Goal: Browse casually: Explore the website without a specific task or goal

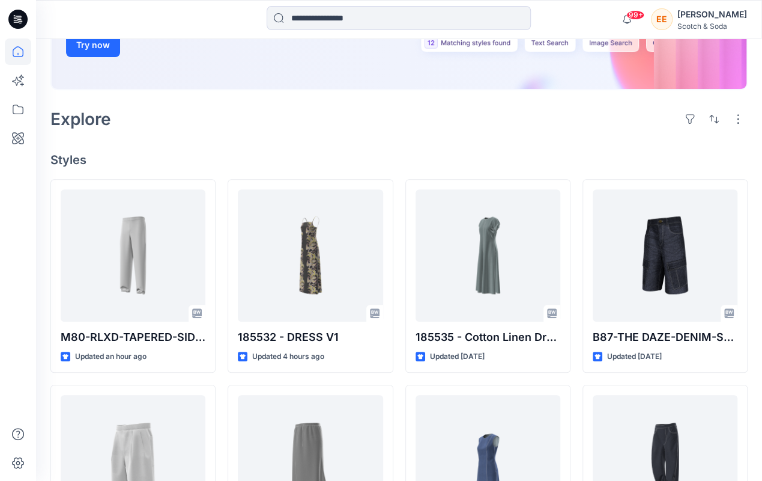
scroll to position [221, 0]
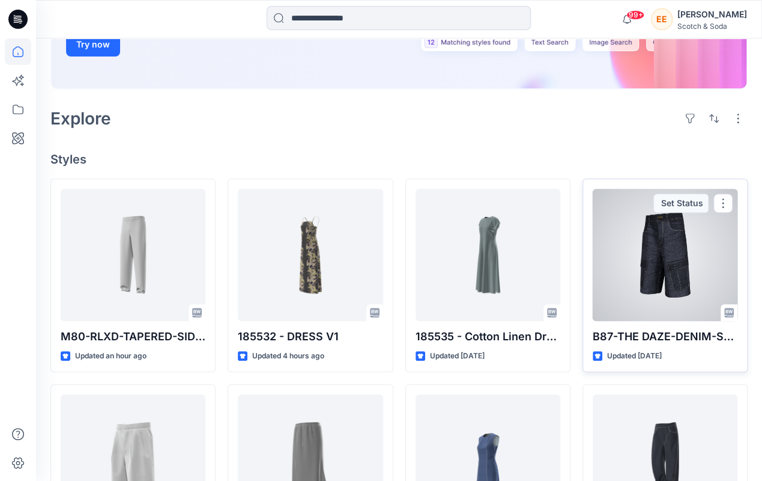
click at [661, 274] on div at bounding box center [665, 255] width 145 height 132
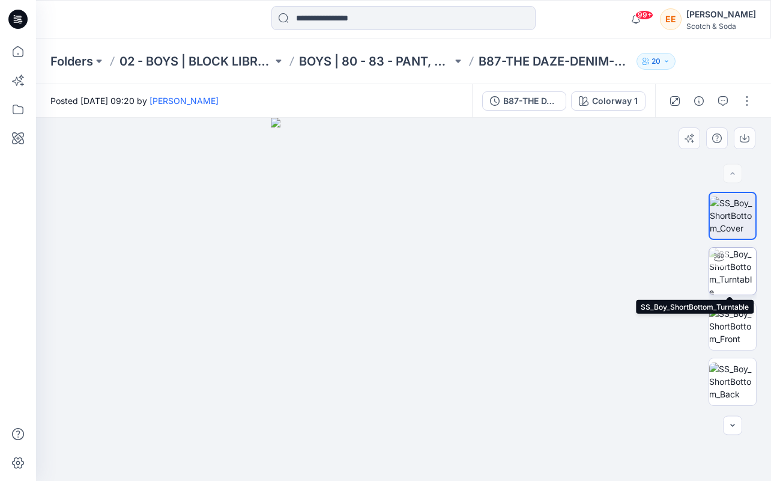
click at [730, 271] on img at bounding box center [732, 270] width 47 height 47
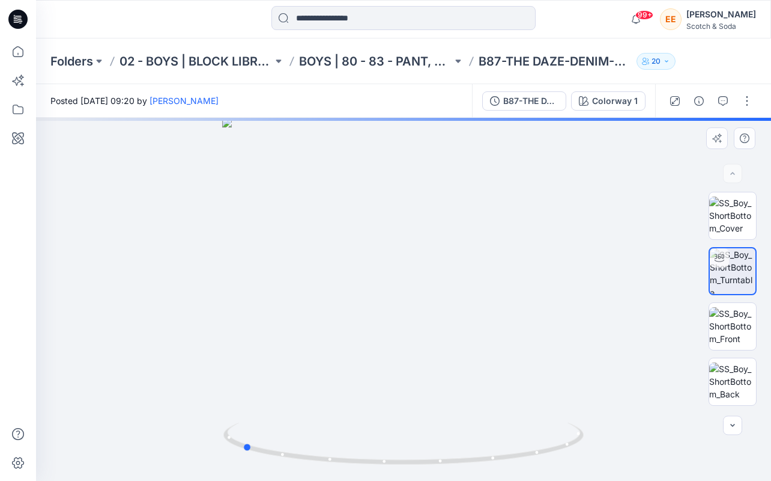
drag, startPoint x: 447, startPoint y: 286, endPoint x: 286, endPoint y: 273, distance: 162.1
click at [286, 273] on div at bounding box center [403, 299] width 735 height 363
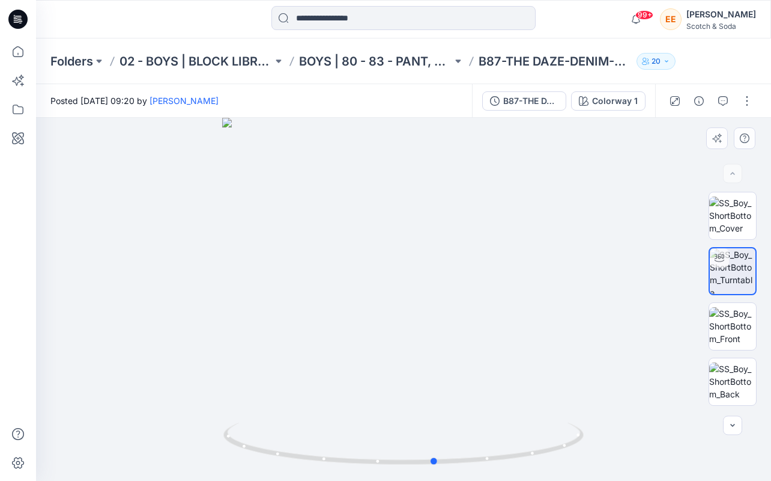
drag, startPoint x: 426, startPoint y: 305, endPoint x: 259, endPoint y: 288, distance: 167.8
click at [259, 288] on div at bounding box center [403, 299] width 735 height 363
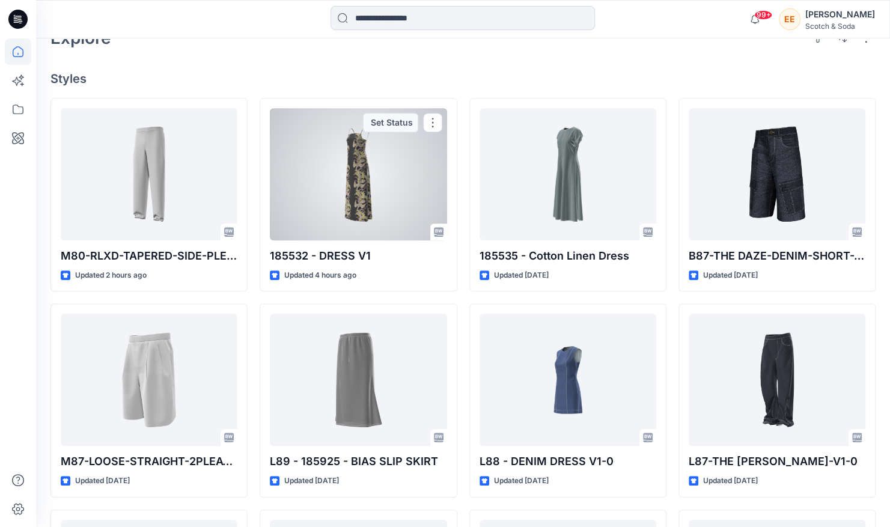
scroll to position [302, 0]
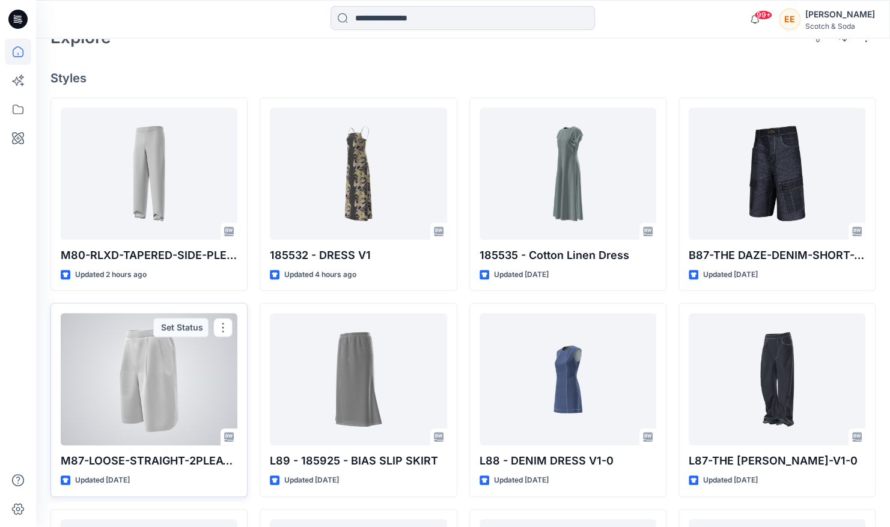
click at [174, 410] on div at bounding box center [149, 379] width 177 height 132
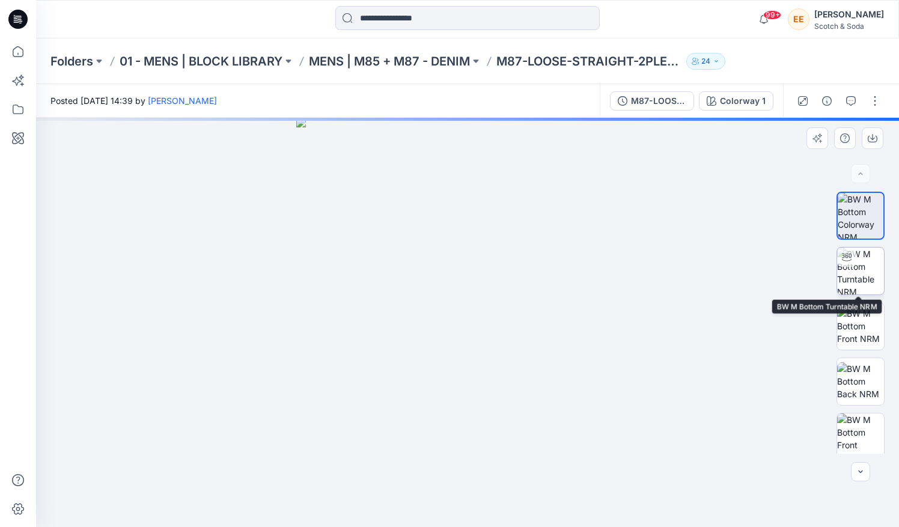
click at [762, 261] on div at bounding box center [846, 256] width 19 height 19
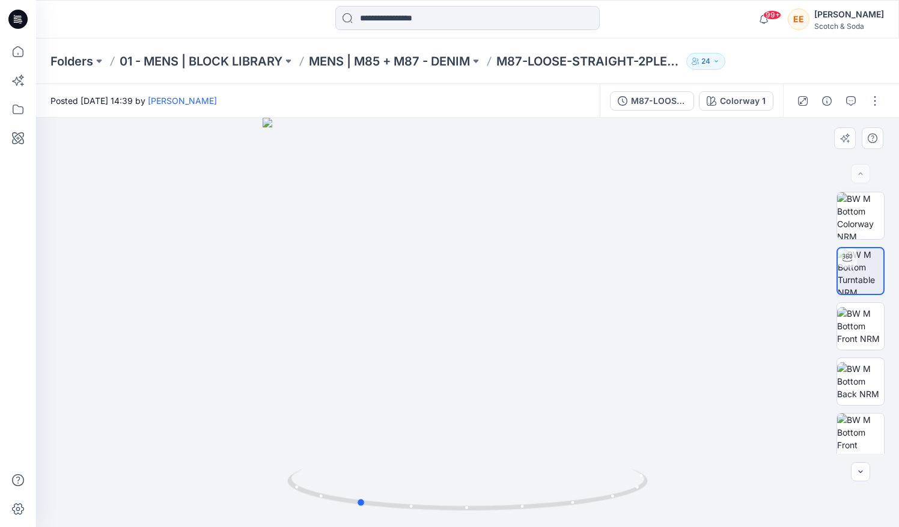
drag, startPoint x: 521, startPoint y: 313, endPoint x: 399, endPoint y: 345, distance: 125.4
click at [399, 345] on div at bounding box center [467, 322] width 863 height 409
drag, startPoint x: 517, startPoint y: 311, endPoint x: 394, endPoint y: 321, distance: 123.6
click at [394, 321] on div at bounding box center [467, 322] width 863 height 409
